Goal: Task Accomplishment & Management: Manage account settings

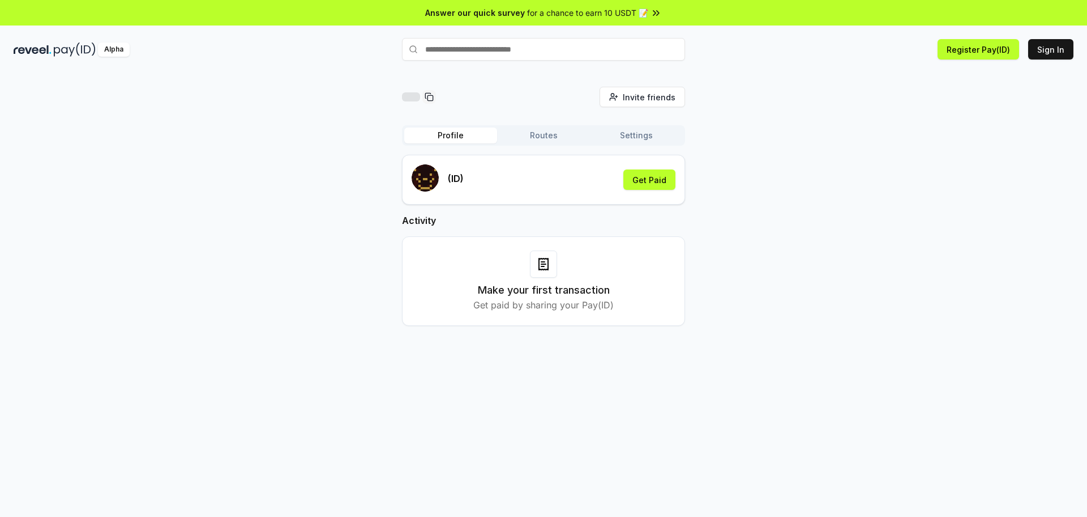
click at [747, 123] on div "Invite friends Invite Profile Routes Settings (ID) Get Paid Activity Make your …" at bounding box center [544, 215] width 1060 height 257
drag, startPoint x: 662, startPoint y: 177, endPoint x: 729, endPoint y: 133, distance: 81.1
click at [724, 136] on div "Invite friends Invite Profile Routes Settings (ID) Get Paid Activity Make your …" at bounding box center [544, 215] width 1060 height 257
click at [1047, 47] on button "Sign In" at bounding box center [1051, 49] width 45 height 20
click at [1053, 46] on button "Sign In" at bounding box center [1051, 49] width 45 height 20
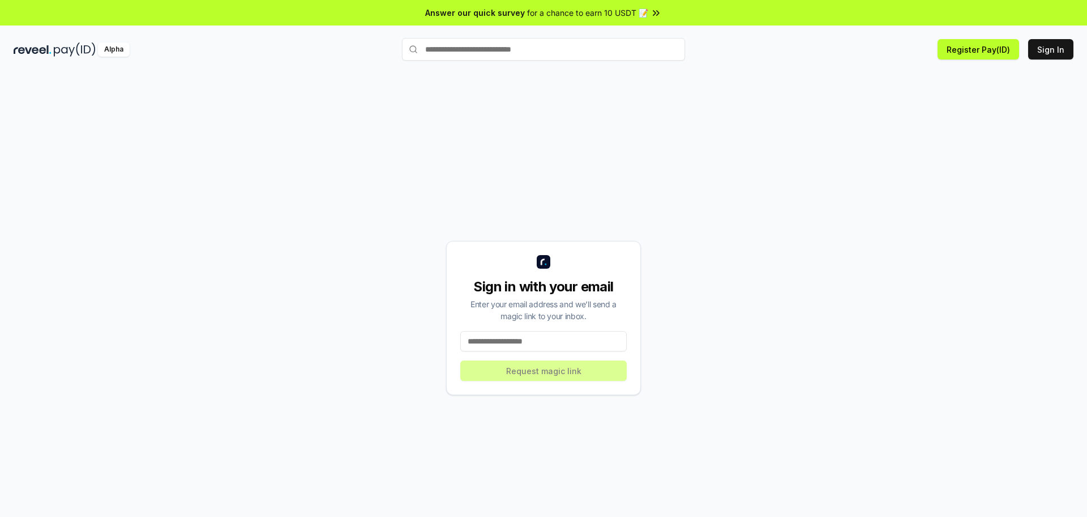
click at [554, 336] on input at bounding box center [543, 341] width 167 height 20
paste input "**********"
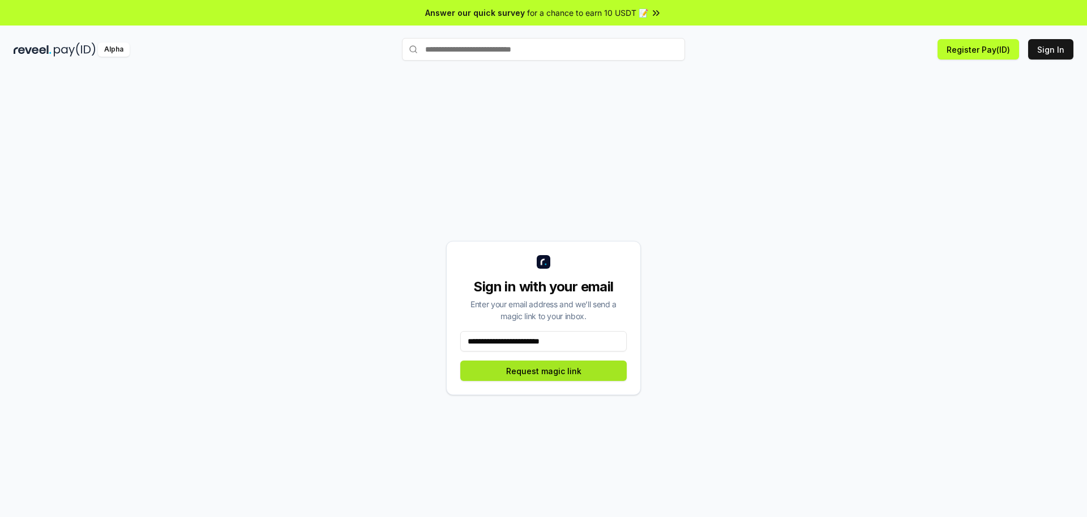
type input "**********"
click at [556, 373] on button "Request magic link" at bounding box center [543, 370] width 167 height 20
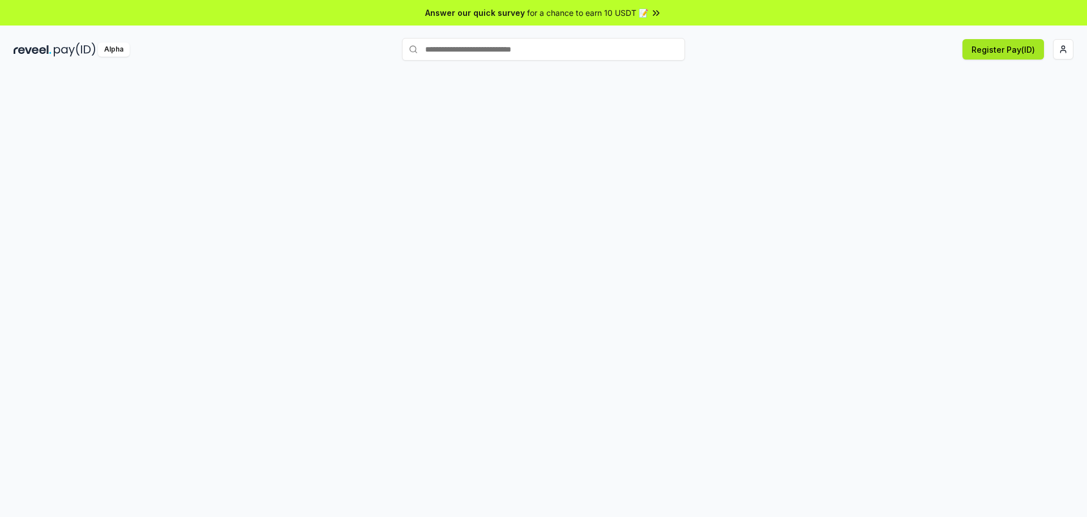
click at [1017, 56] on button "Register Pay(ID)" at bounding box center [1004, 49] width 82 height 20
click at [1005, 57] on button "Register Pay(ID)" at bounding box center [1004, 49] width 82 height 20
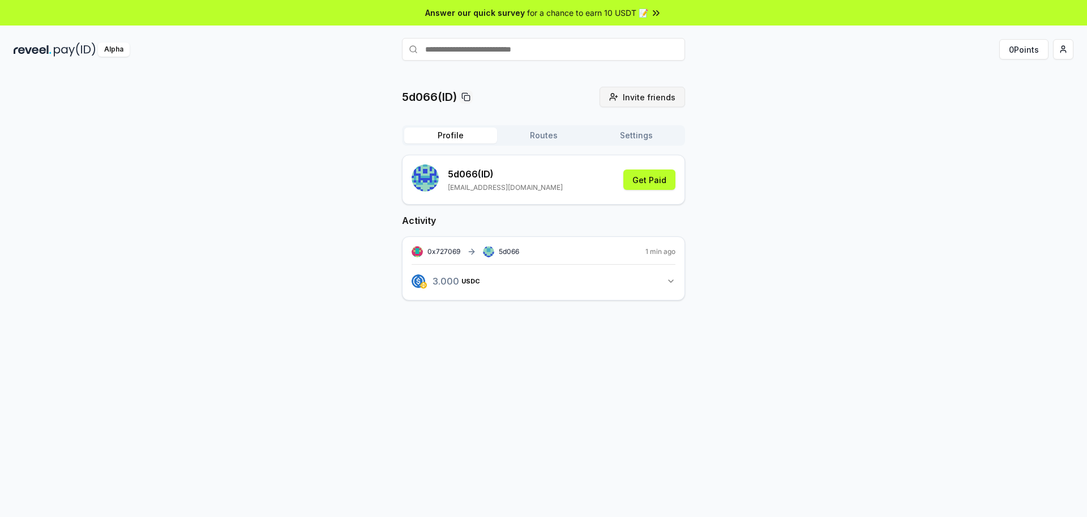
click at [662, 95] on span "Invite friends" at bounding box center [649, 97] width 53 height 12
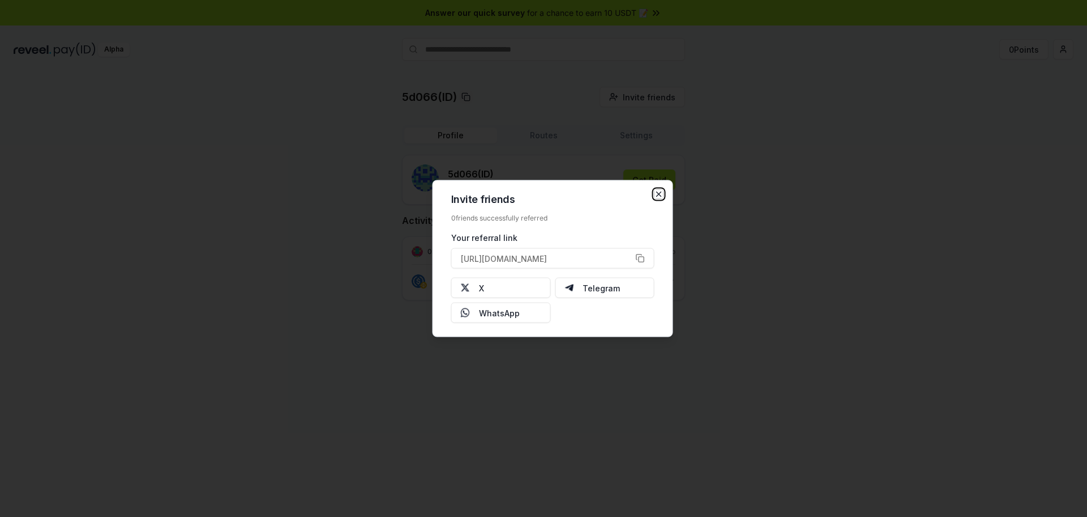
click at [662, 192] on icon "button" at bounding box center [659, 194] width 9 height 9
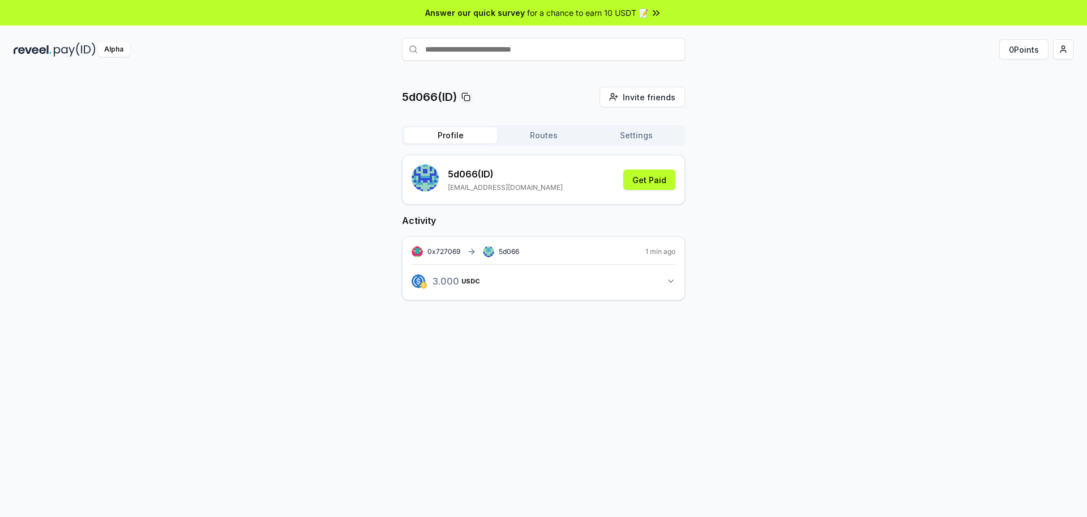
click at [667, 276] on icon "button" at bounding box center [671, 280] width 9 height 9
drag, startPoint x: 24, startPoint y: 155, endPoint x: 671, endPoint y: 34, distance: 657.9
click at [24, 153] on div "5d066(ID) Invite friends Invite Profile Routes Settings 5d066 (ID) luoyuhui2010…" at bounding box center [544, 224] width 1060 height 275
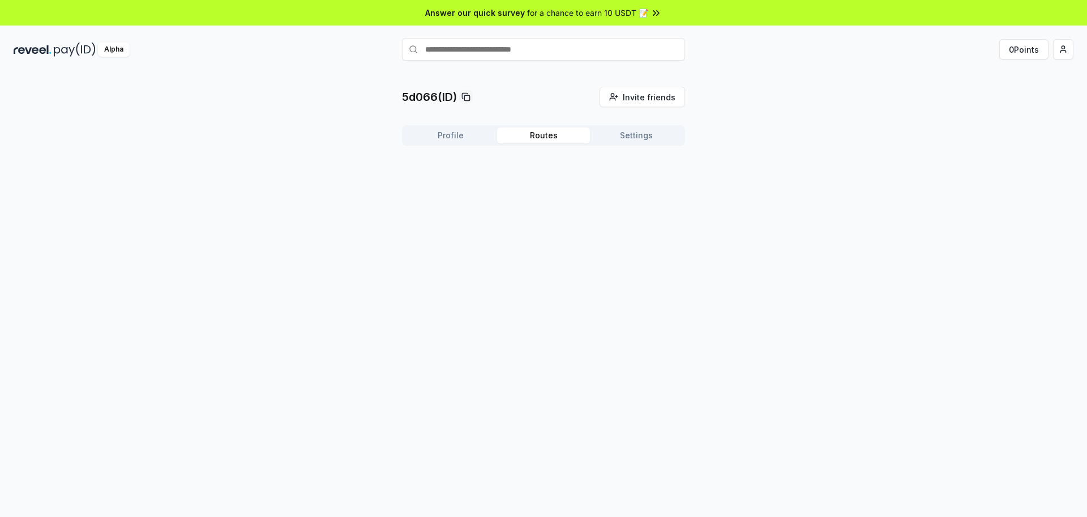
click at [556, 138] on button "Routes" at bounding box center [543, 135] width 93 height 16
click at [456, 139] on button "Profile" at bounding box center [450, 135] width 93 height 16
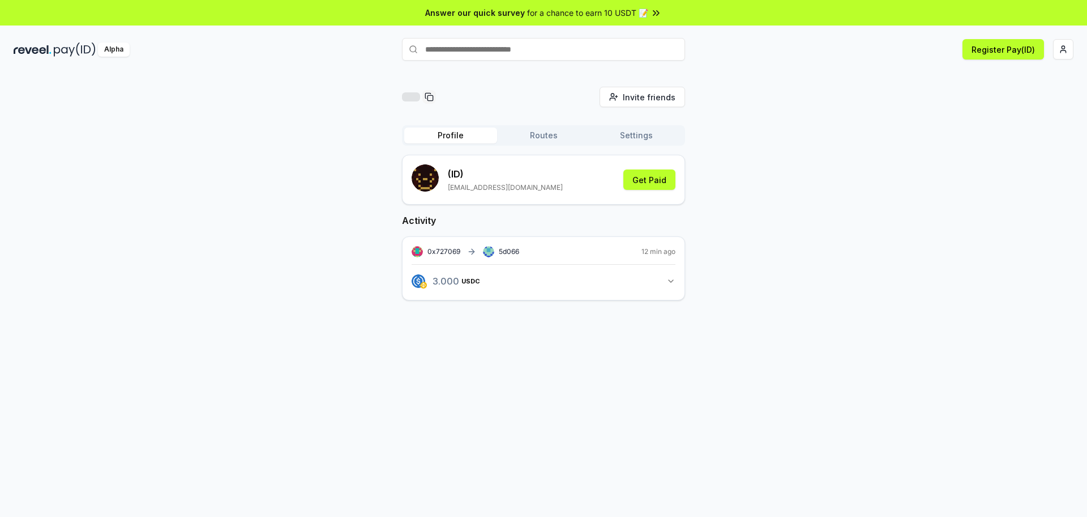
click at [672, 279] on icon "button" at bounding box center [671, 280] width 9 height 9
